Goal: Task Accomplishment & Management: Manage account settings

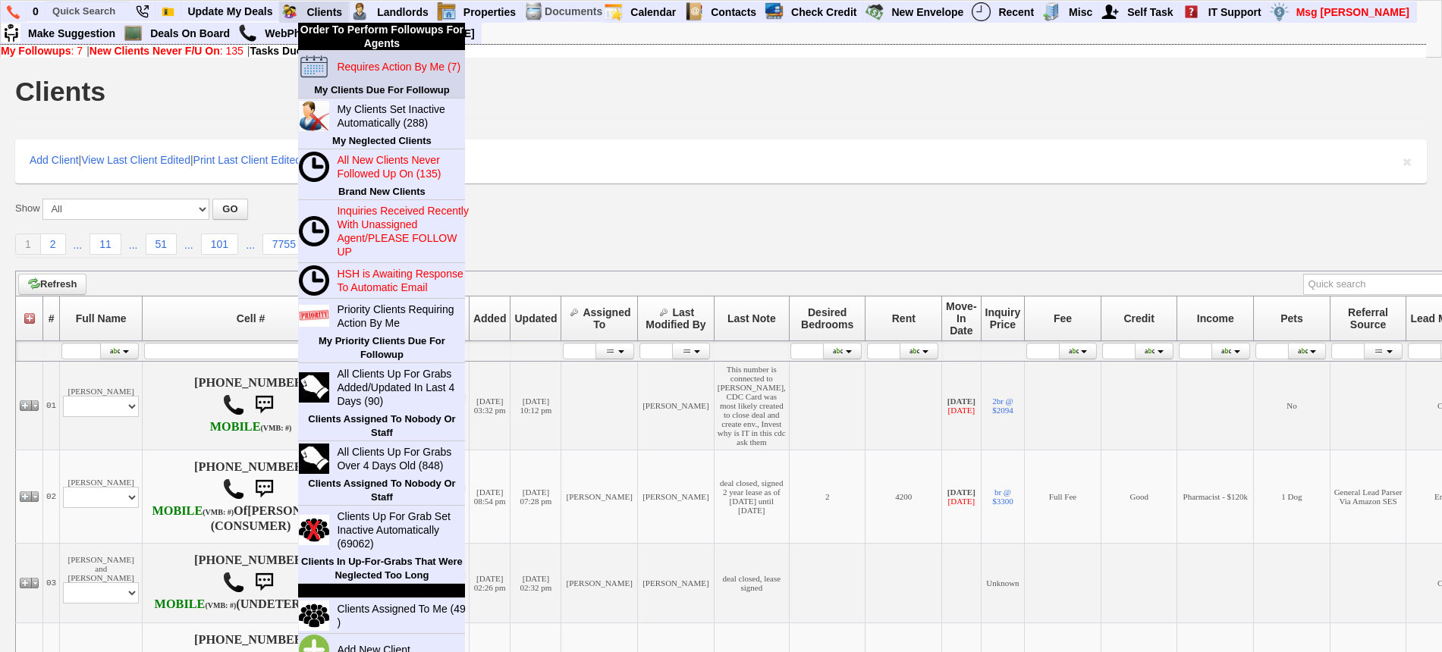
click at [366, 68] on blink "Requires Action By Me (7)" at bounding box center [399, 67] width 124 height 12
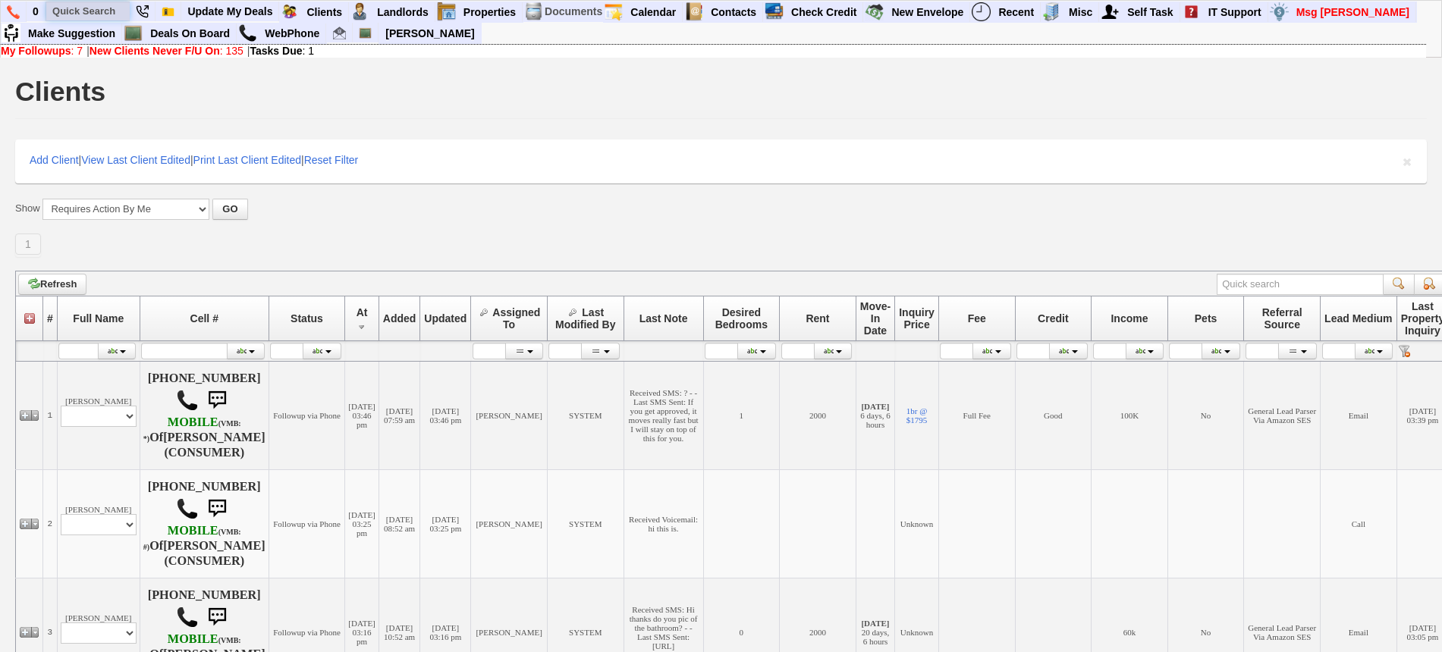
click at [94, 14] on input "text" at bounding box center [87, 11] width 83 height 19
click at [117, 10] on input "9145136267" at bounding box center [87, 11] width 83 height 19
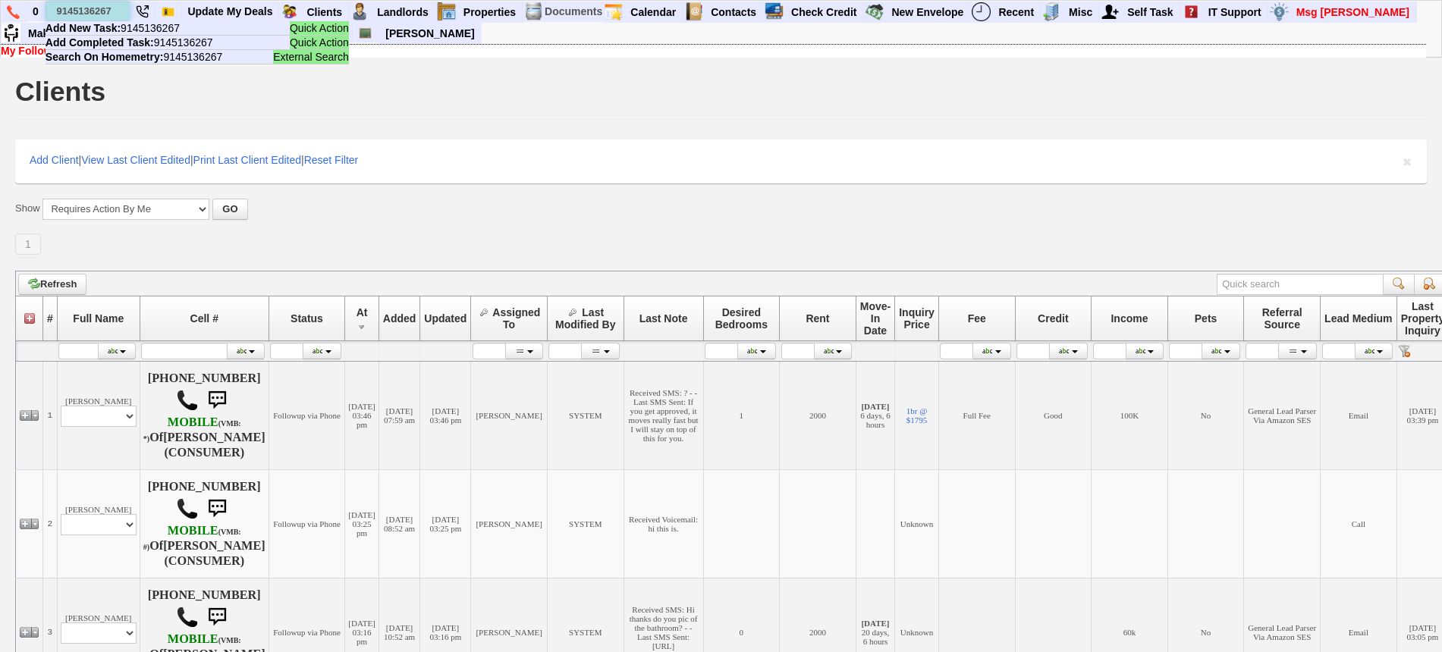
click at [105, 8] on input "9145136267" at bounding box center [87, 11] width 83 height 19
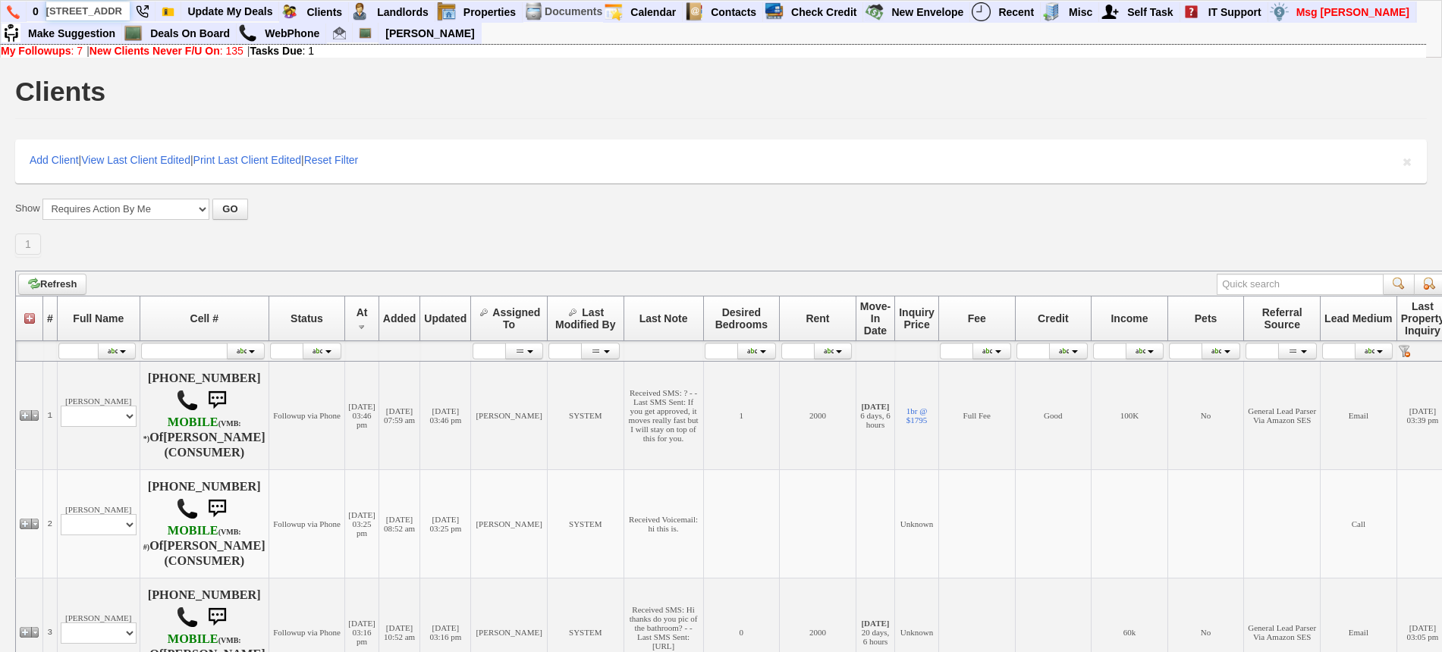
click at [115, 5] on input "14 grant ave" at bounding box center [87, 11] width 83 height 19
click at [118, 10] on input "14 grant ave" at bounding box center [87, 11] width 83 height 19
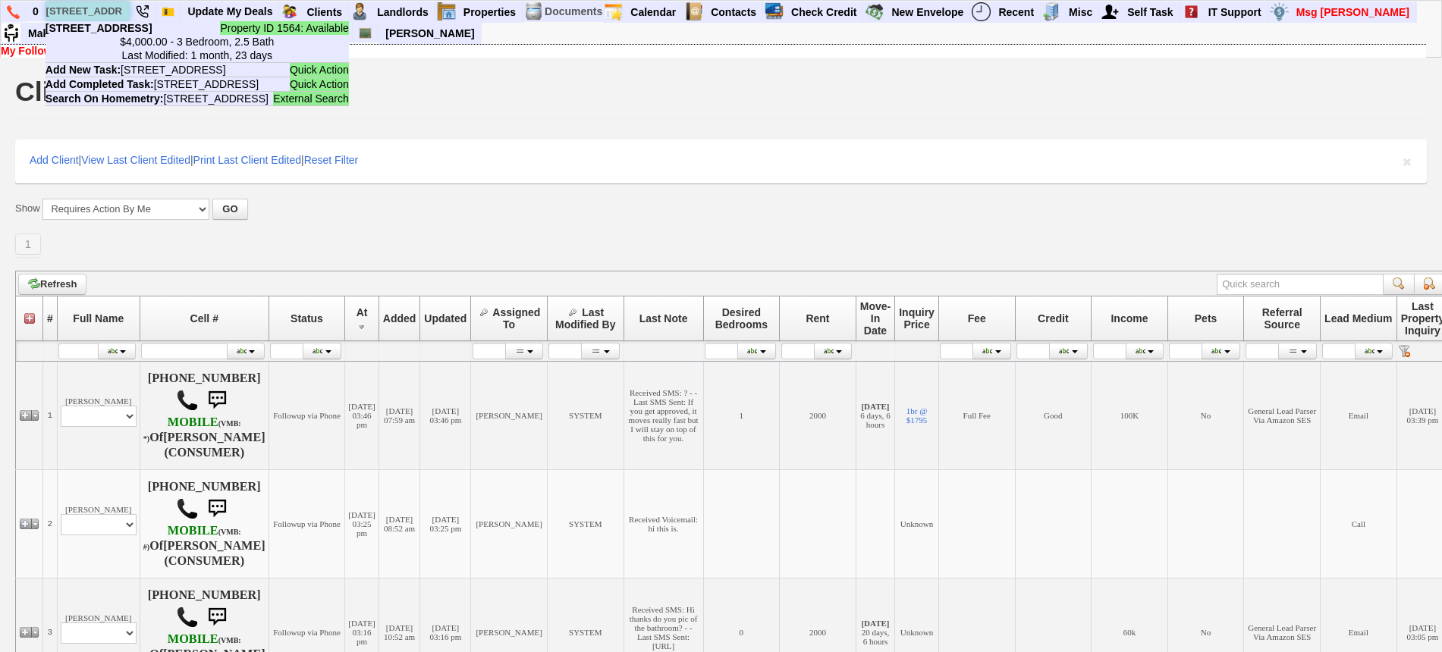
click at [118, 10] on input "14 grant ave" at bounding box center [87, 11] width 83 height 19
click at [64, 10] on input "14 grant ave" at bounding box center [87, 11] width 83 height 19
paste input "838-746-9185"
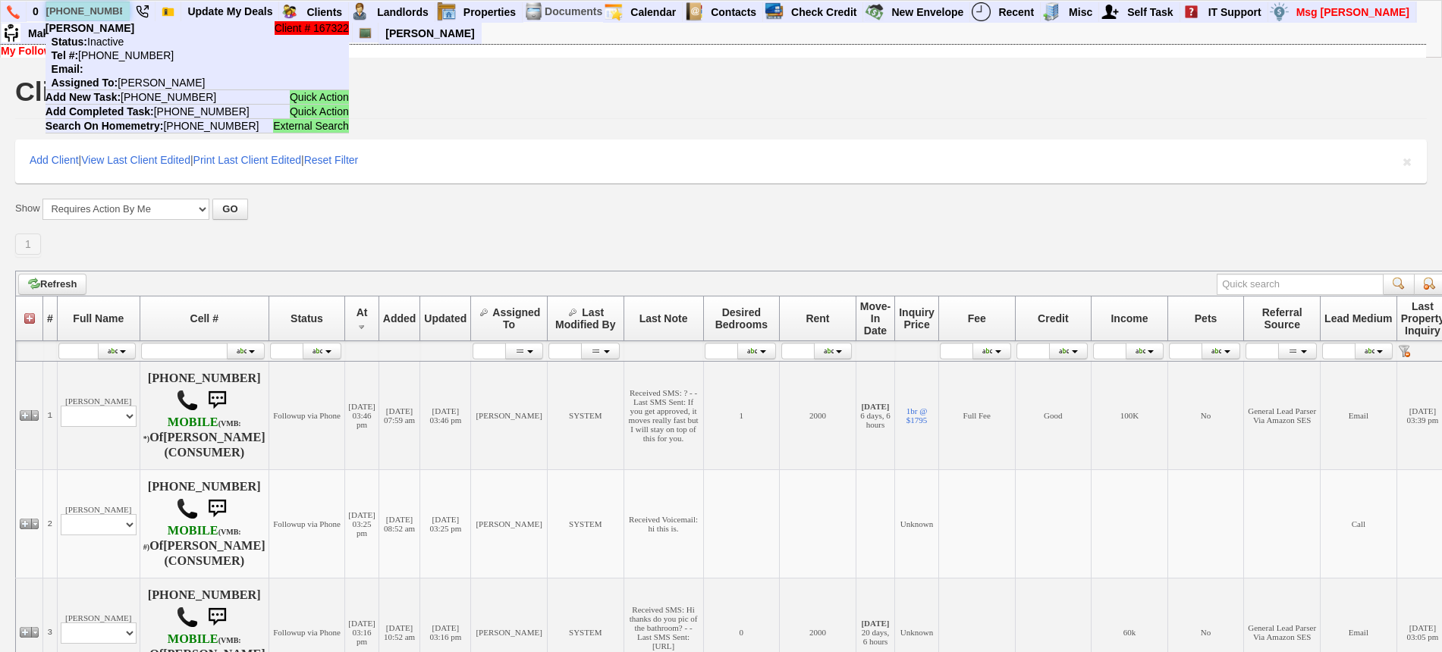
click at [120, 9] on input "838-746-9185" at bounding box center [87, 11] width 83 height 19
click at [93, 13] on input "838-746-9185" at bounding box center [87, 11] width 83 height 19
paste input "914-433-0146"
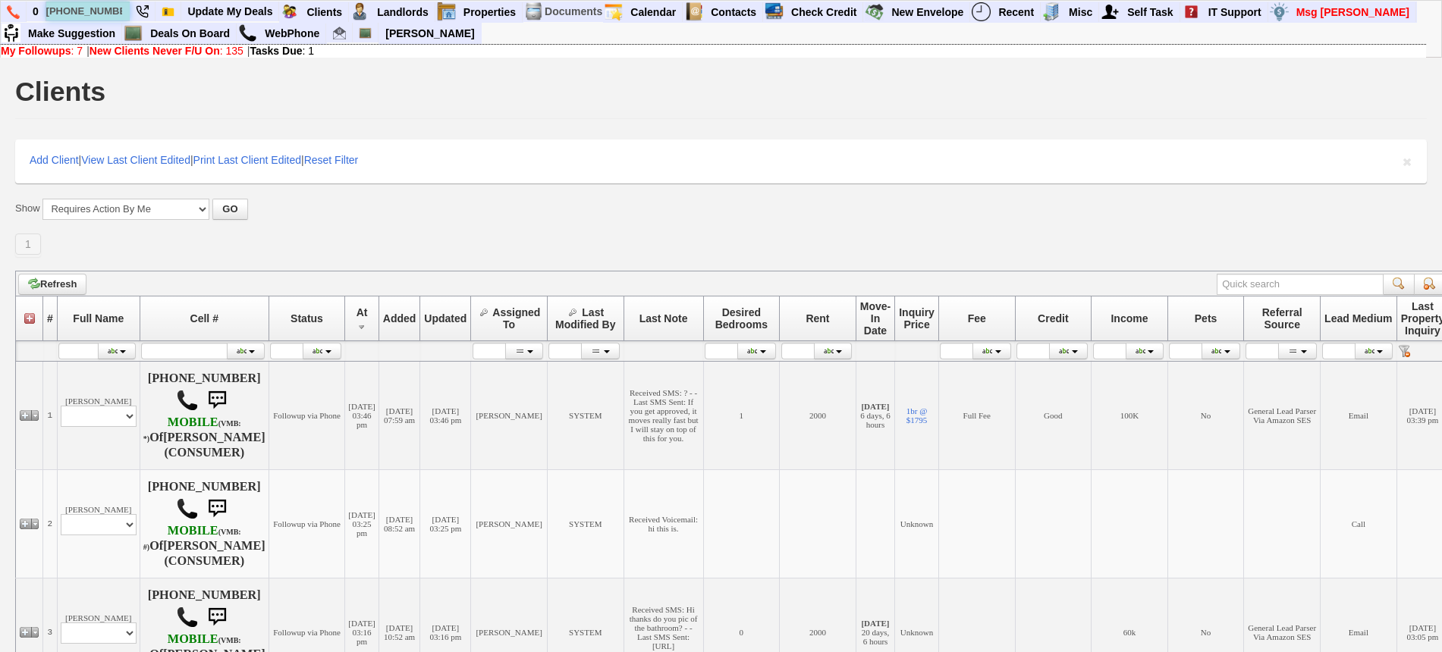
click at [117, 11] on input "914-433-0146" at bounding box center [87, 11] width 83 height 19
type input "914-433-0146"
click at [8, 6] on img at bounding box center [13, 12] width 13 height 14
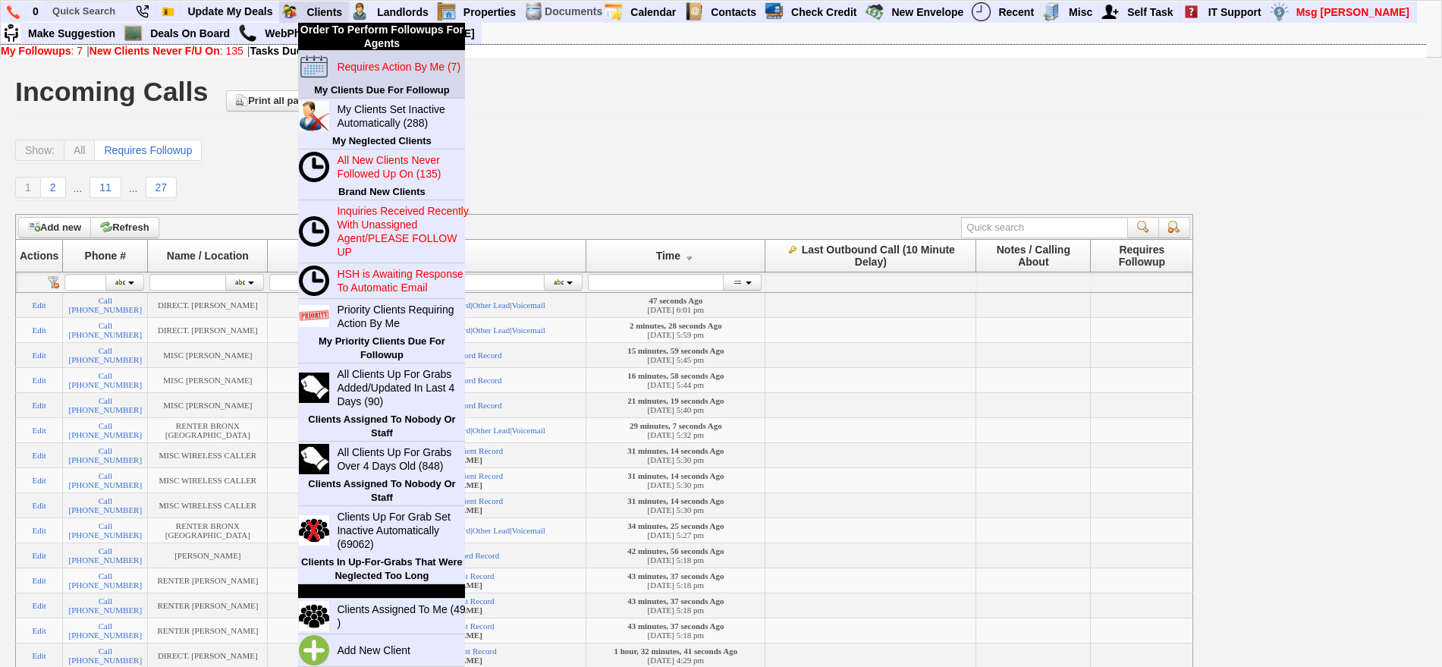
click at [366, 70] on blink "Requires Action By Me (7)" at bounding box center [399, 67] width 124 height 12
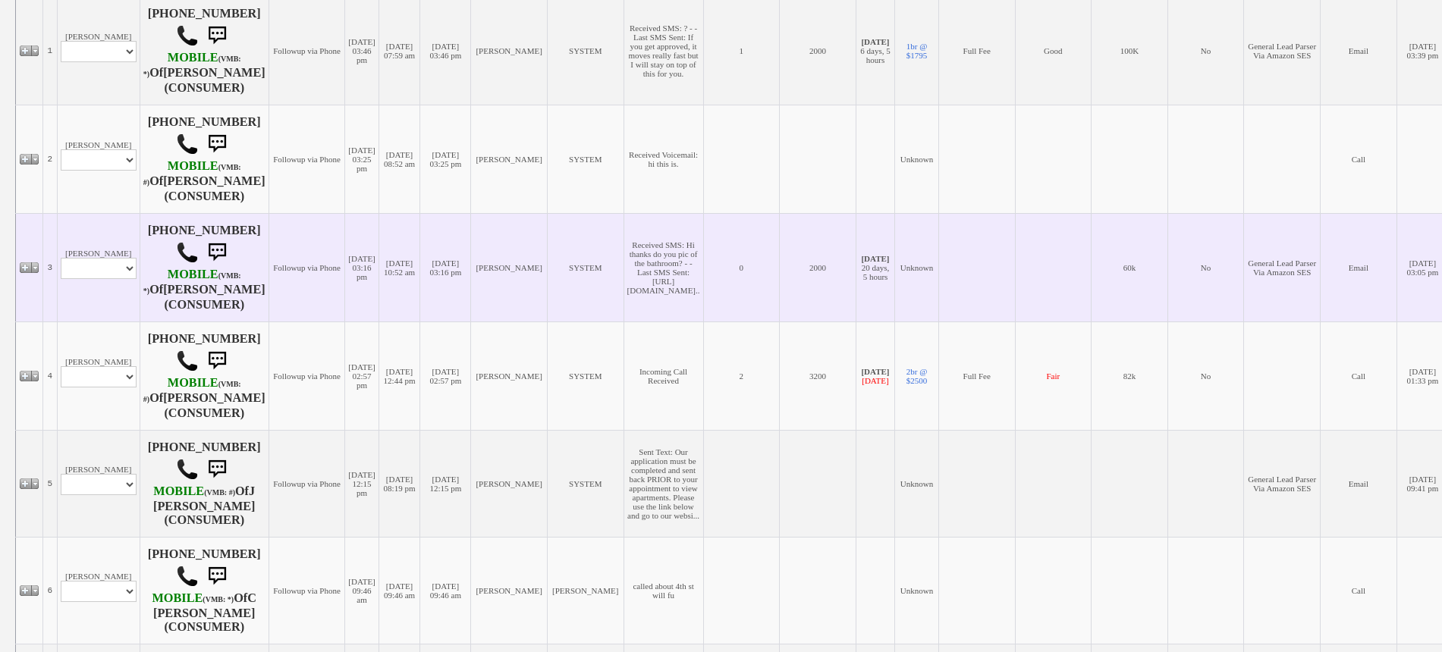
scroll to position [379, 0]
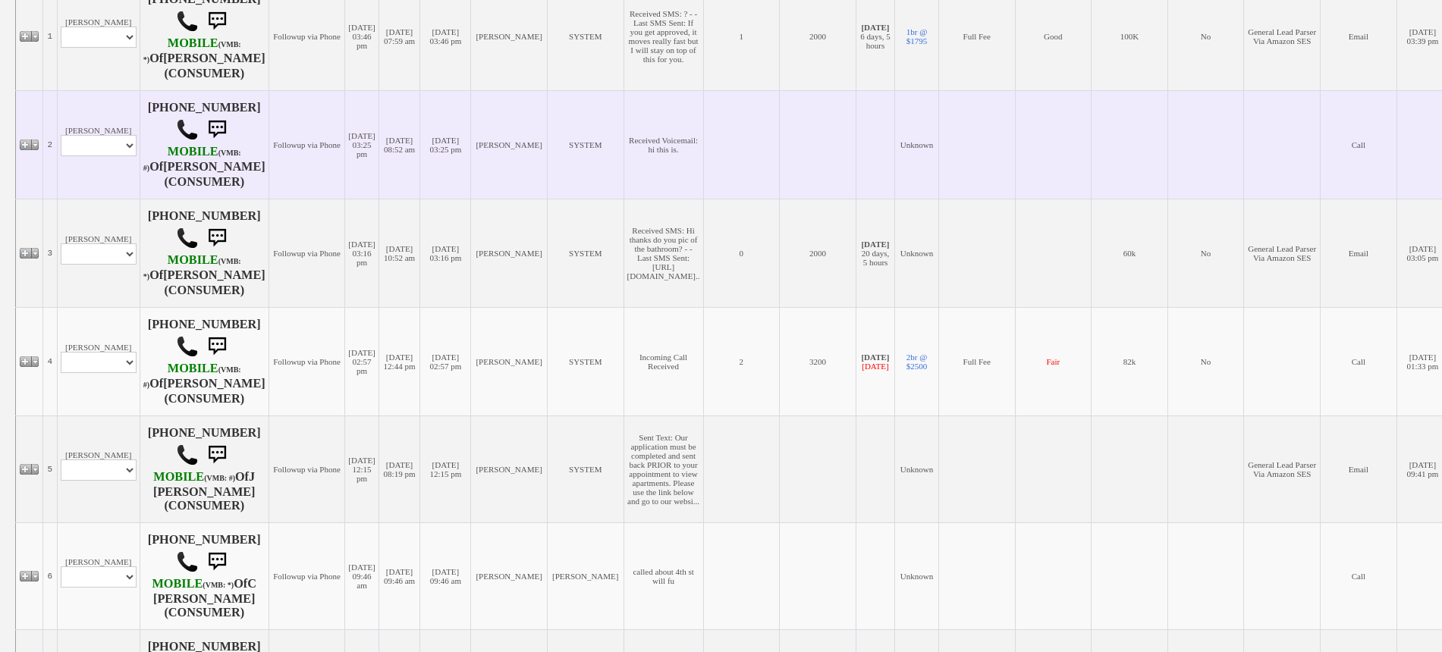
click at [77, 164] on td "Eric M Erazo Profile Edit Print Email Externally (Will Not Be Tracked In CRM) C…" at bounding box center [98, 144] width 83 height 108
click at [89, 153] on select "Profile Edit Print Email Externally (Will Not Be Tracked In CRM) Closed Deals" at bounding box center [99, 145] width 76 height 21
select select "ChangeURL,/crm/custom/edit_client_form.php?redirect=%2Fcrm%2Fclients.php&id=166…"
click at [61, 140] on select "Profile Edit Print Email Externally (Will Not Be Tracked In CRM) Closed Deals" at bounding box center [99, 145] width 76 height 21
select select
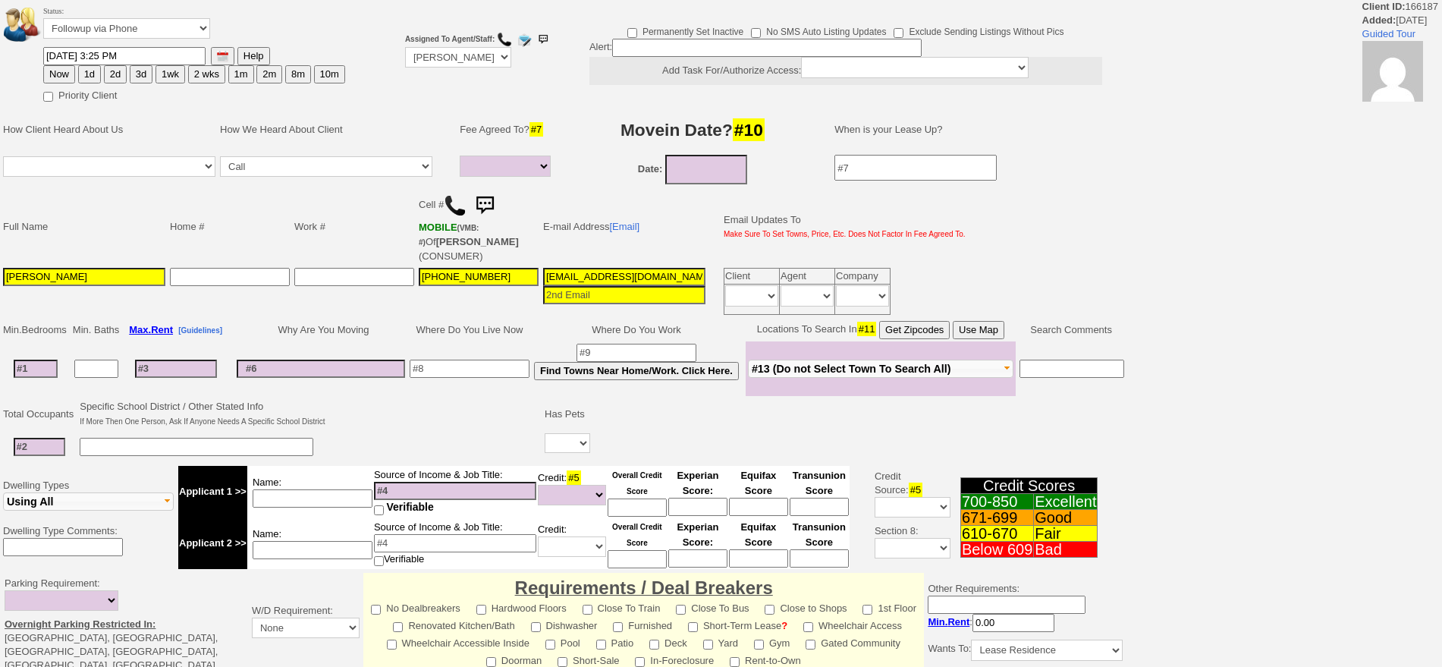
select select
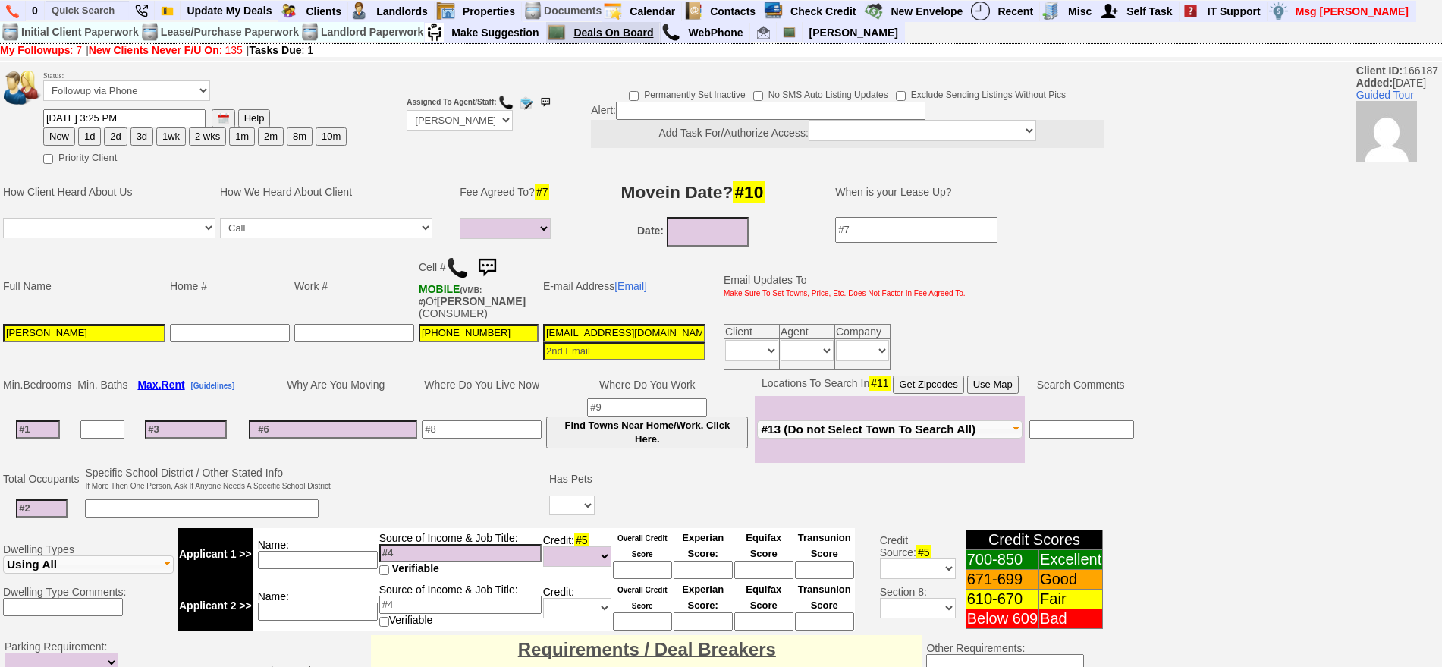
click at [635, 36] on link "Deals On Board" at bounding box center [613, 33] width 93 height 20
